Goal: Complete application form: Complete application form

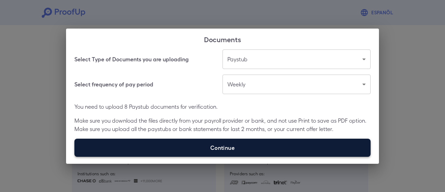
scroll to position [74, 0]
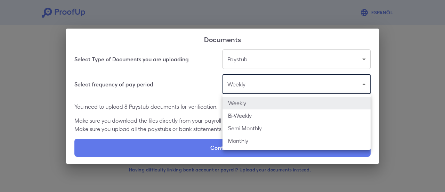
click at [270, 89] on body "Espanõl Go back How Would You Like to Verify Your Income? There are multiple wa…" at bounding box center [222, 59] width 445 height 266
click at [263, 108] on li "Weekly" at bounding box center [297, 103] width 148 height 13
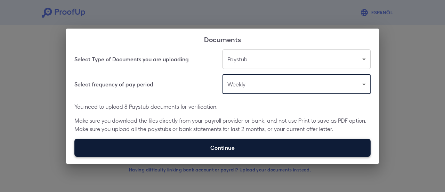
click at [245, 148] on label "Continue" at bounding box center [222, 147] width 296 height 18
click at [75, 156] on input "Continue" at bounding box center [74, 156] width 0 height 0
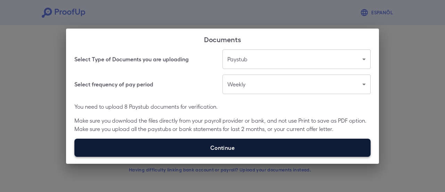
click at [248, 145] on label "Continue" at bounding box center [222, 147] width 296 height 18
click at [75, 156] on input "Continue" at bounding box center [74, 156] width 0 height 0
type input "**********"
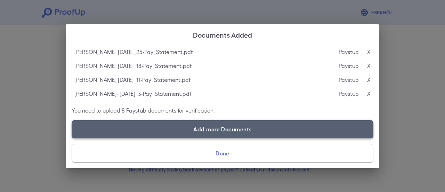
click at [207, 133] on label "Add more Documents" at bounding box center [223, 129] width 302 height 18
click at [72, 138] on input "Add more Documents" at bounding box center [72, 138] width 0 height 0
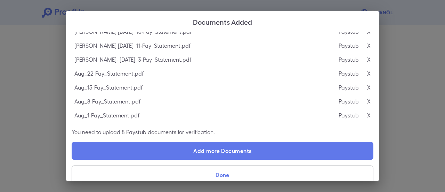
scroll to position [30, 0]
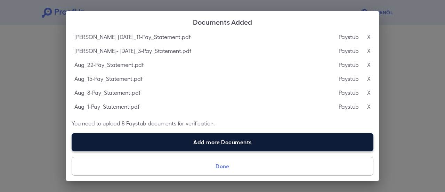
click at [232, 133] on label "Add more Documents" at bounding box center [223, 142] width 302 height 18
click at [72, 151] on input "Add more Documents" at bounding box center [72, 151] width 0 height 0
type input "**********"
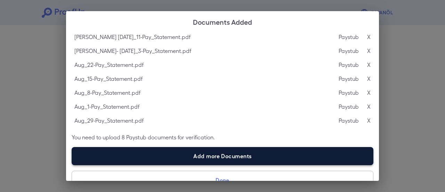
scroll to position [44, 0]
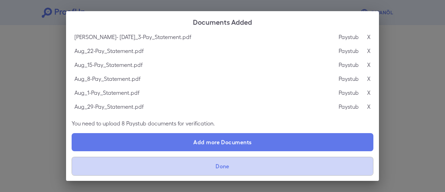
click at [235, 166] on button "Done" at bounding box center [223, 166] width 302 height 19
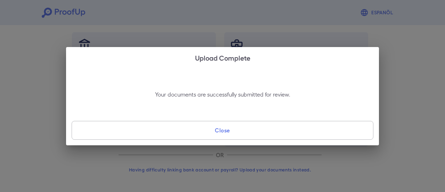
scroll to position [0, 0]
click at [246, 133] on button "Close" at bounding box center [223, 130] width 302 height 19
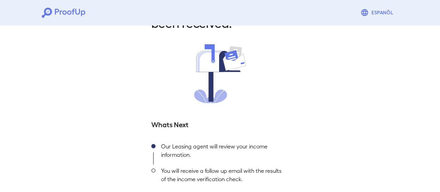
scroll to position [75, 0]
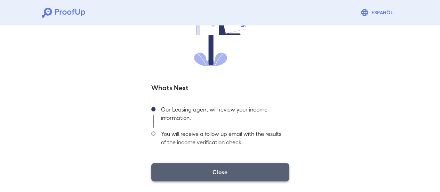
click at [221, 174] on button "Close" at bounding box center [220, 172] width 138 height 18
click at [217, 170] on button "Close" at bounding box center [220, 172] width 138 height 18
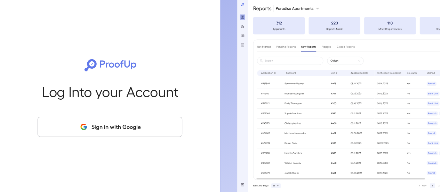
drag, startPoint x: 100, startPoint y: 131, endPoint x: 3, endPoint y: 101, distance: 101.4
click at [99, 130] on button "Sign in with Google" at bounding box center [110, 127] width 145 height 20
